Goal: Navigation & Orientation: Find specific page/section

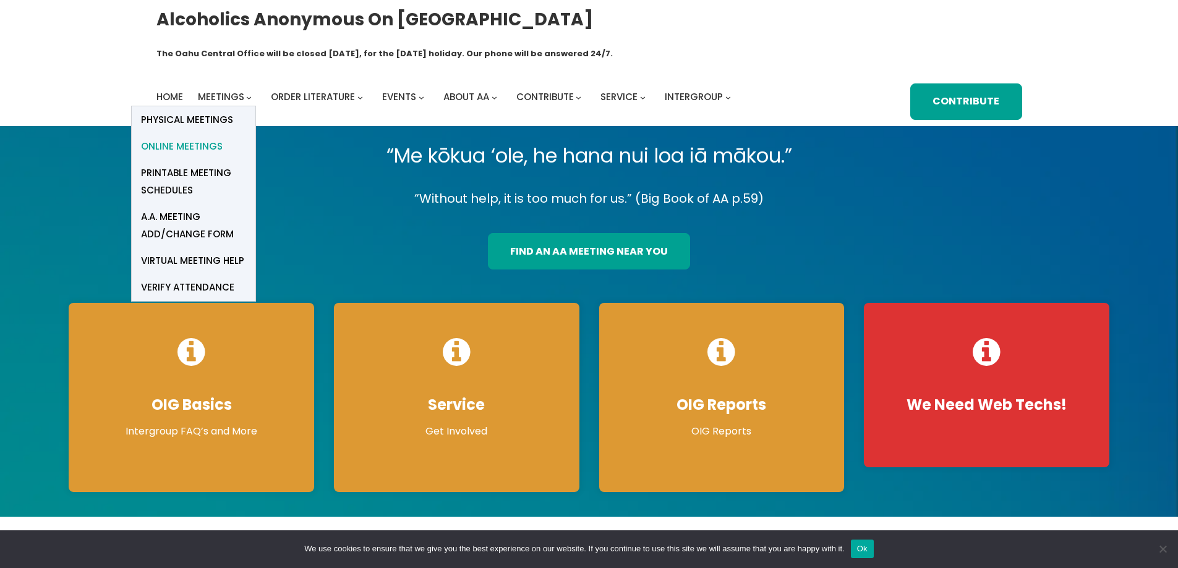
click at [175, 138] on span "Online Meetings" at bounding box center [182, 146] width 82 height 17
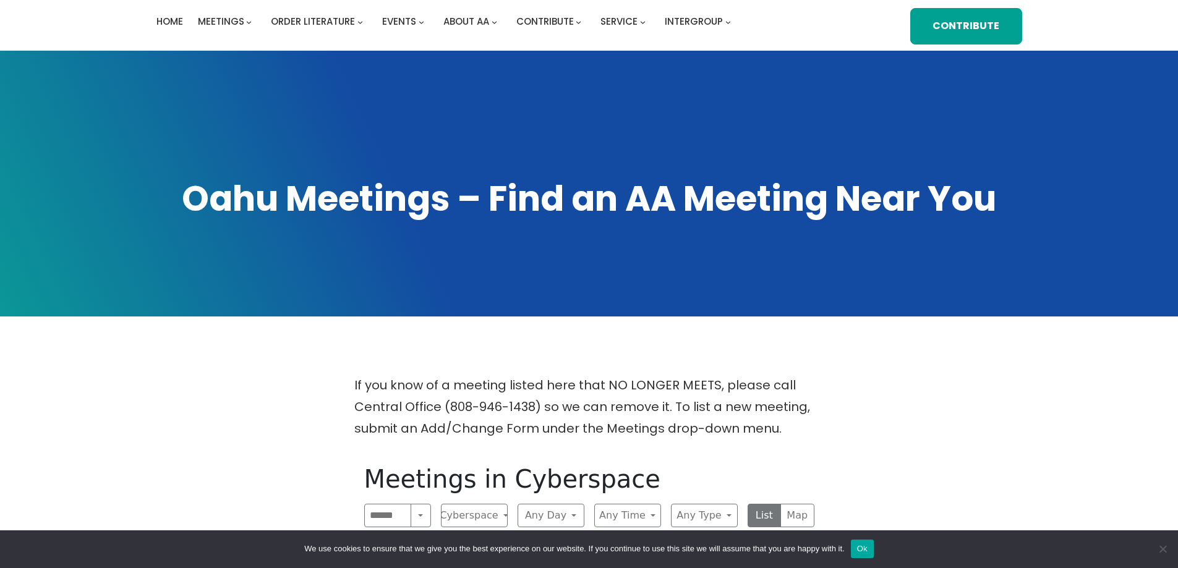
scroll to position [309, 0]
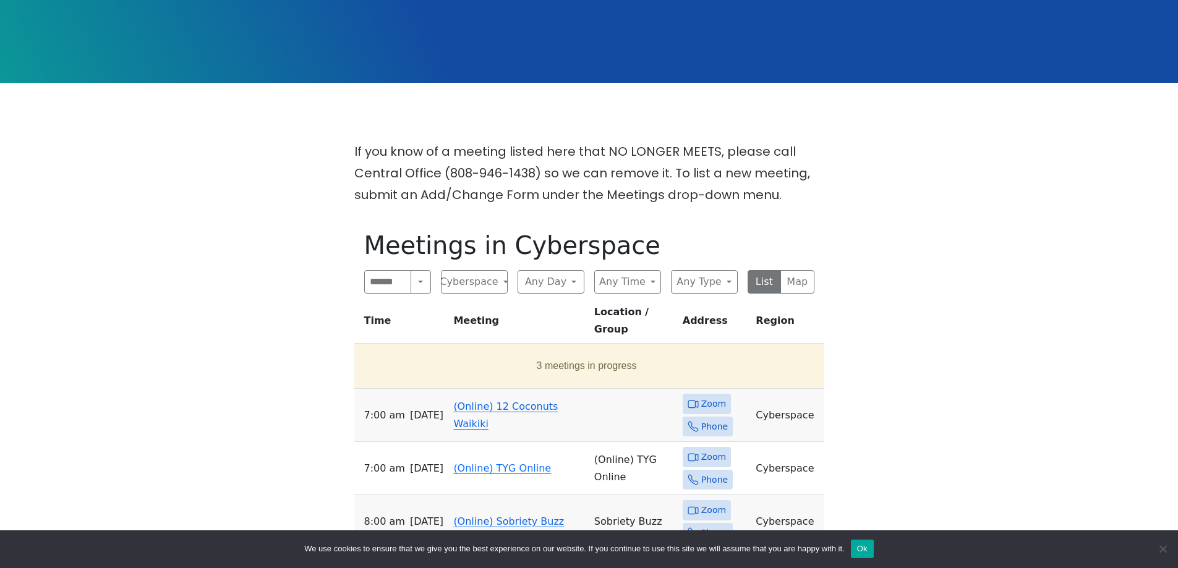
click at [695, 399] on icon at bounding box center [692, 404] width 11 height 11
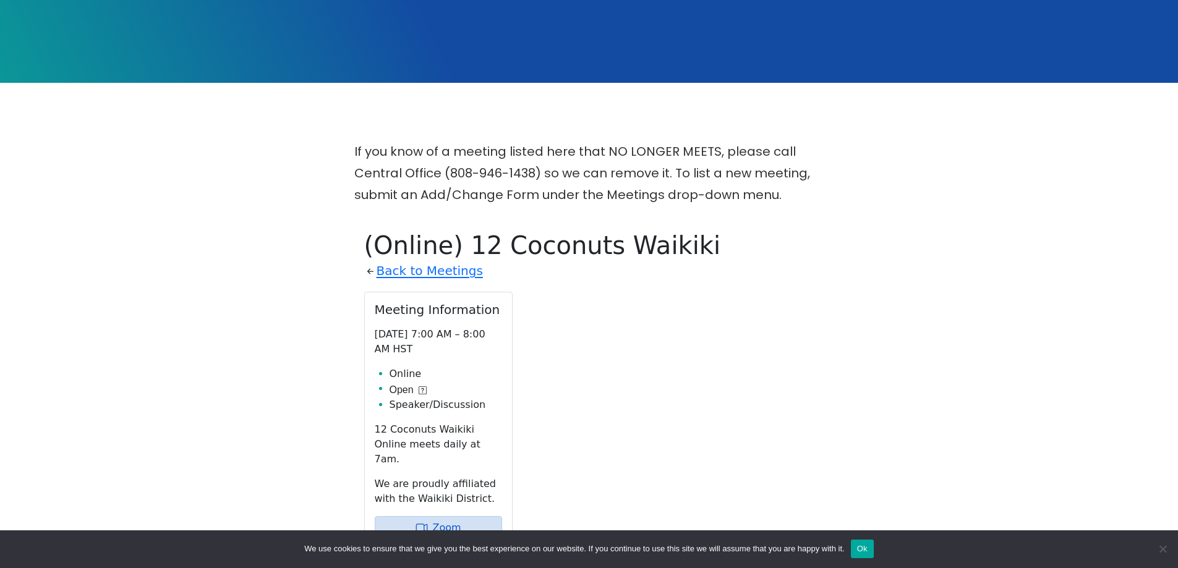
scroll to position [503, 0]
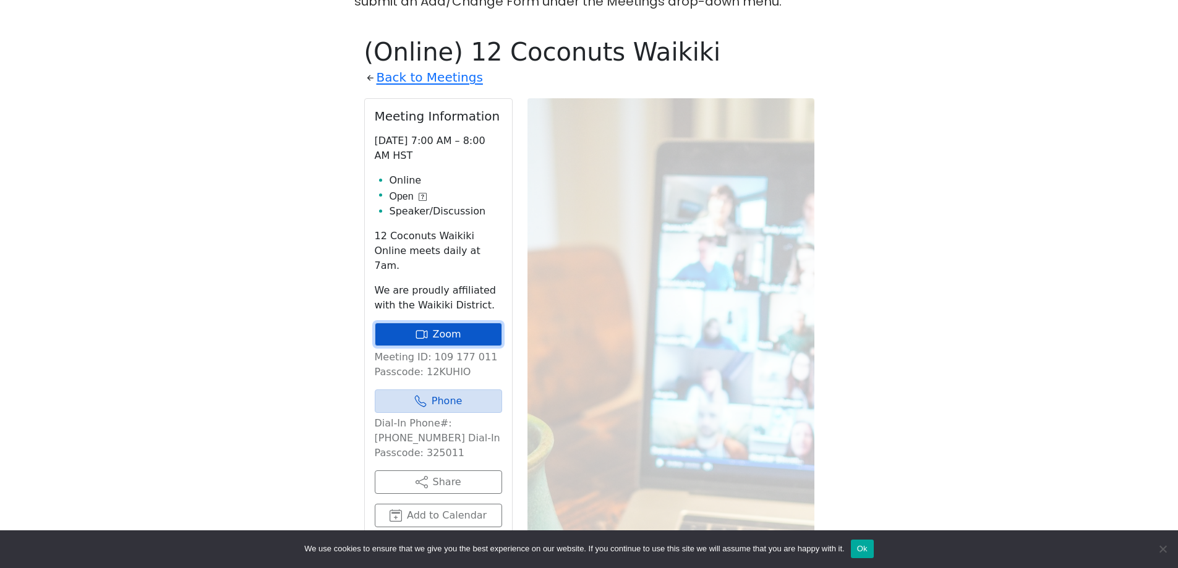
click at [424, 330] on icon at bounding box center [419, 334] width 9 height 9
